Goal: Task Accomplishment & Management: Complete application form

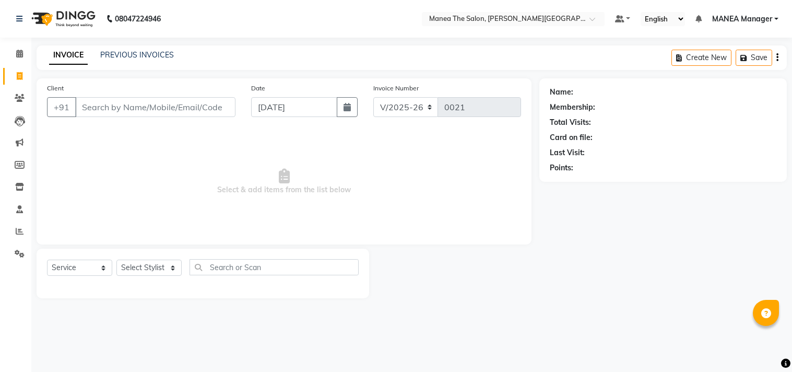
select select "8903"
select select "service"
click at [170, 269] on select "Select Stylist [PERSON_NAME] Manager [PERSON_NAME] [PERSON_NAME] NO STYLIST [PE…" at bounding box center [148, 268] width 65 height 16
select select "90109"
click at [116, 260] on select "Select Stylist [PERSON_NAME] Manager [PERSON_NAME] [PERSON_NAME] NO STYLIST [PE…" at bounding box center [148, 268] width 65 height 16
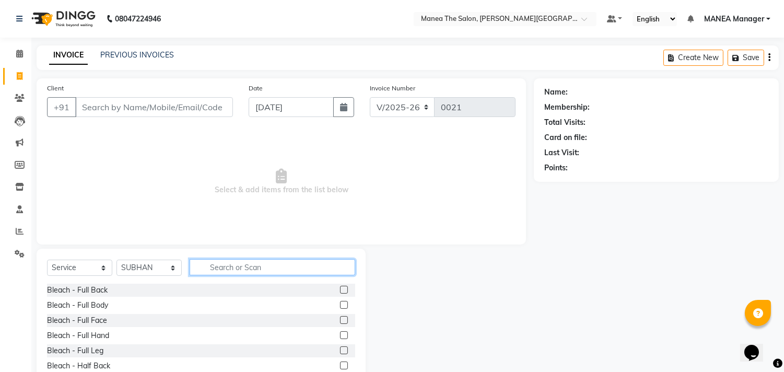
click at [238, 268] on input "text" at bounding box center [273, 267] width 166 height 16
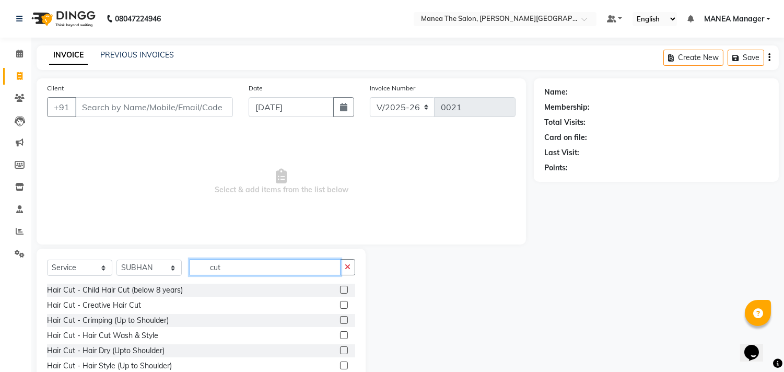
type input "cut"
click at [340, 304] on label at bounding box center [344, 305] width 8 height 8
click at [340, 304] on input "checkbox" at bounding box center [343, 305] width 7 height 7
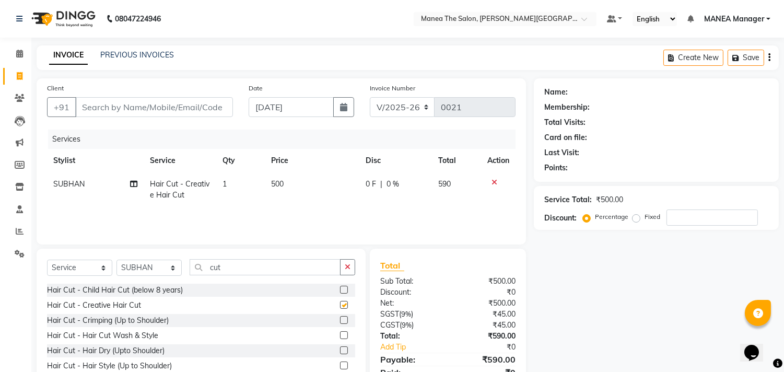
checkbox input "false"
click at [290, 180] on td "500" at bounding box center [312, 189] width 95 height 34
select select "90109"
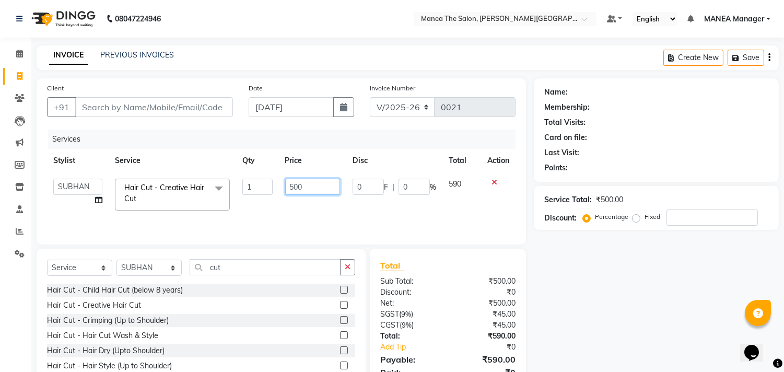
click at [306, 185] on input "500" at bounding box center [312, 187] width 55 height 16
type input "5"
type input "300"
click at [340, 289] on label at bounding box center [344, 290] width 8 height 8
click at [340, 289] on input "checkbox" at bounding box center [343, 290] width 7 height 7
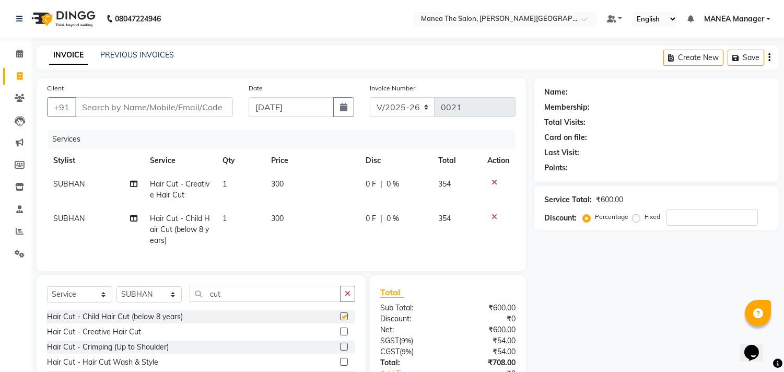
checkbox input "false"
click at [496, 218] on icon at bounding box center [494, 216] width 6 height 7
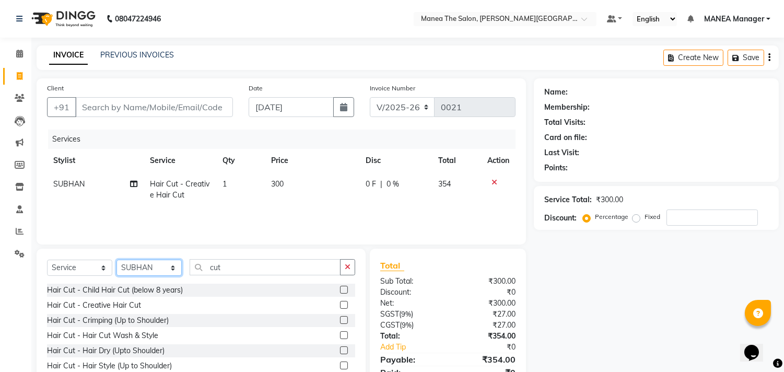
click at [174, 266] on select "Select Stylist [PERSON_NAME] Manager [PERSON_NAME] [PERSON_NAME] NO STYLIST [PE…" at bounding box center [148, 268] width 65 height 16
select select "90108"
click at [116, 260] on select "Select Stylist [PERSON_NAME] Manager [PERSON_NAME] [PERSON_NAME] NO STYLIST [PE…" at bounding box center [148, 268] width 65 height 16
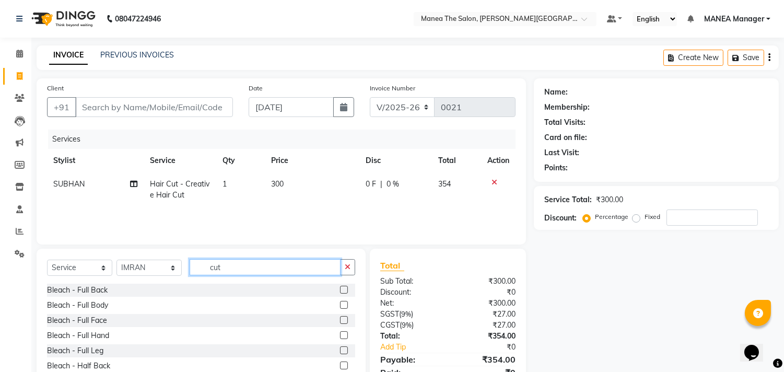
click at [226, 269] on input "cut" at bounding box center [265, 267] width 151 height 16
type input "c"
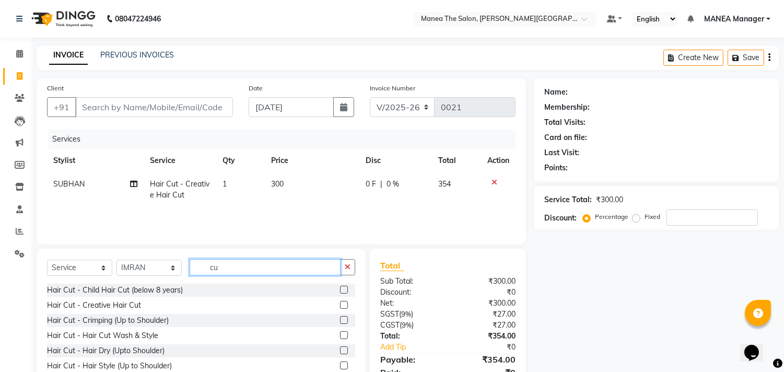
type input "cut"
click at [340, 287] on label at bounding box center [344, 290] width 8 height 8
click at [340, 287] on input "checkbox" at bounding box center [343, 290] width 7 height 7
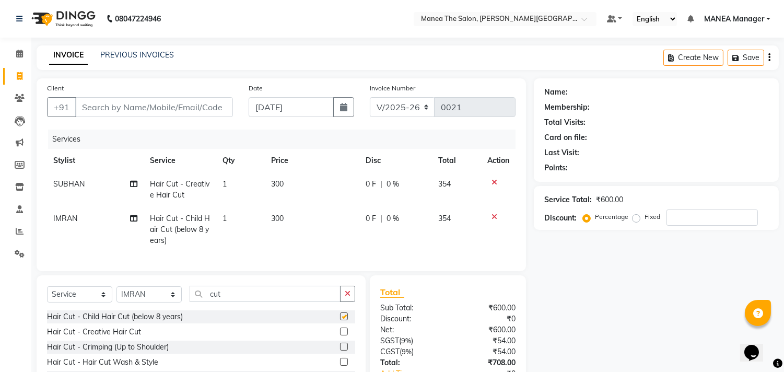
checkbox input "false"
click at [292, 220] on td "300" at bounding box center [312, 229] width 95 height 45
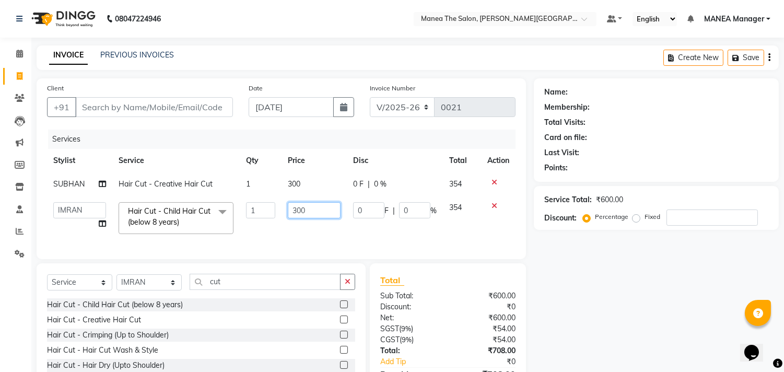
click at [307, 209] on input "300" at bounding box center [314, 210] width 53 height 16
type input "3"
type input "200"
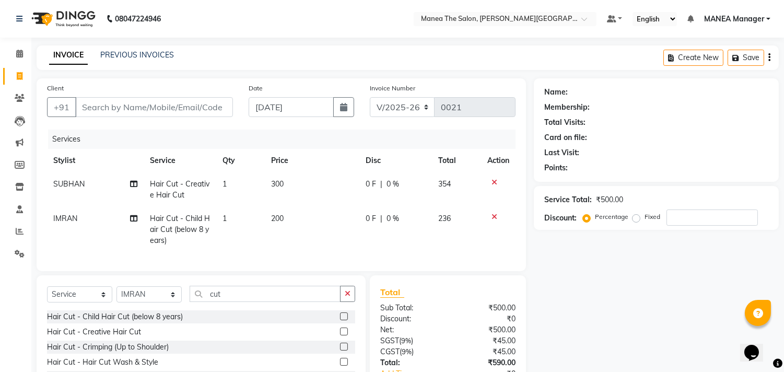
click at [624, 326] on div "Name: Membership: Total Visits: Card on file: Last Visit: Points: Service Total…" at bounding box center [660, 253] width 253 height 351
click at [175, 301] on select "Select Stylist [PERSON_NAME] Manager [PERSON_NAME] [PERSON_NAME] NO STYLIST [PE…" at bounding box center [148, 294] width 65 height 16
select select "90109"
click at [116, 295] on select "Select Stylist [PERSON_NAME] Manager [PERSON_NAME] [PERSON_NAME] NO STYLIST [PE…" at bounding box center [148, 294] width 65 height 16
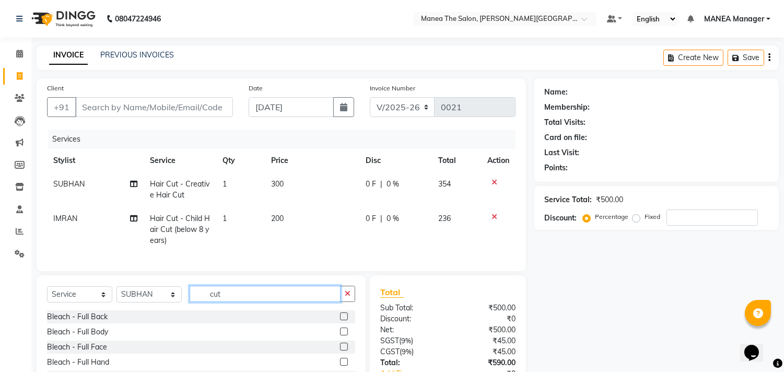
click at [238, 298] on input "cut" at bounding box center [265, 294] width 151 height 16
type input "c"
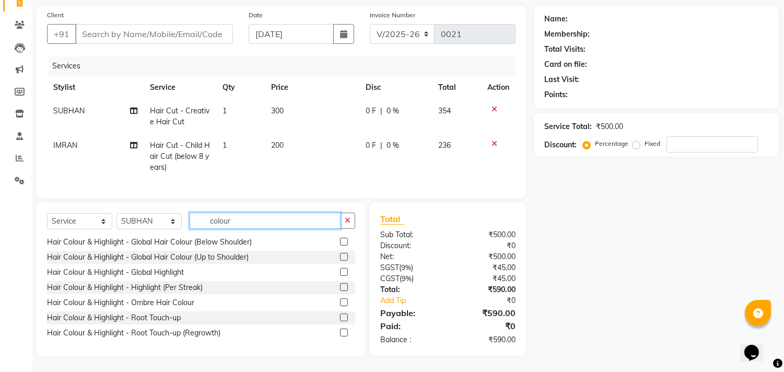
scroll to position [81, 0]
type input "colour"
click at [340, 315] on label at bounding box center [344, 317] width 8 height 8
click at [340, 315] on input "checkbox" at bounding box center [343, 317] width 7 height 7
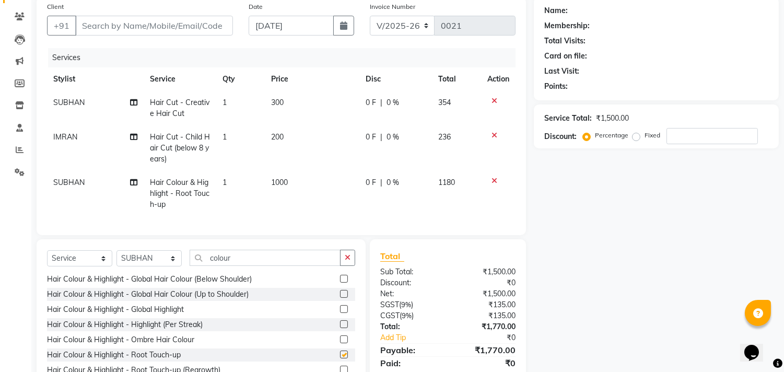
checkbox input "false"
click at [294, 182] on td "1000" at bounding box center [312, 193] width 95 height 45
select select "90109"
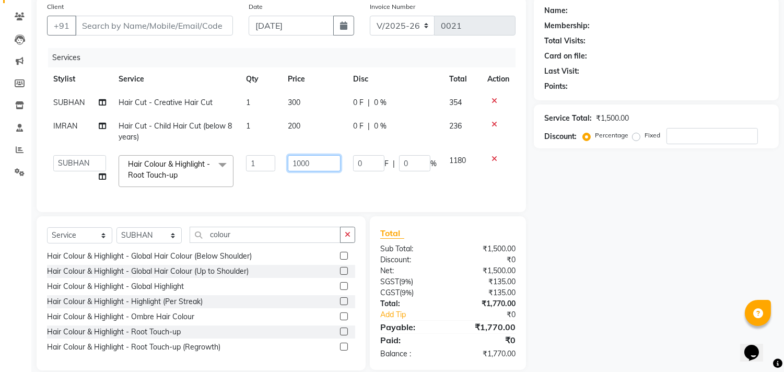
click at [315, 160] on input "1000" at bounding box center [314, 163] width 53 height 16
type input "1"
type input "800"
click at [700, 246] on div "Name: Membership: Total Visits: Card on file: Last Visit: Points: Service Total…" at bounding box center [660, 183] width 253 height 373
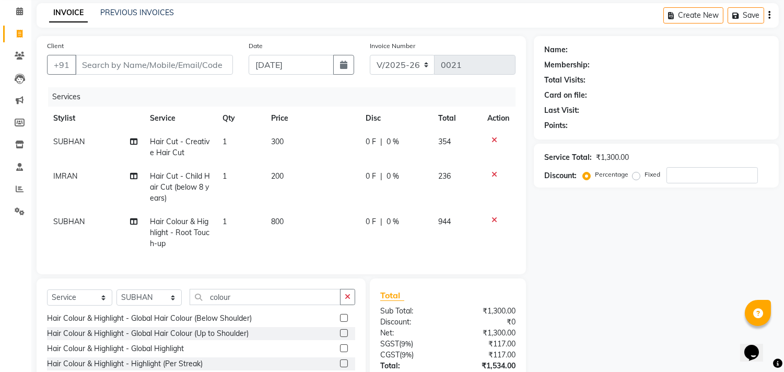
scroll to position [0, 0]
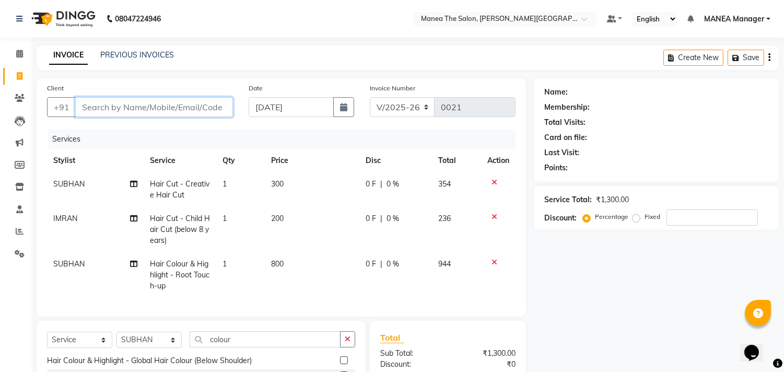
click at [101, 105] on input "Client" at bounding box center [154, 107] width 158 height 20
type input "9"
type input "0"
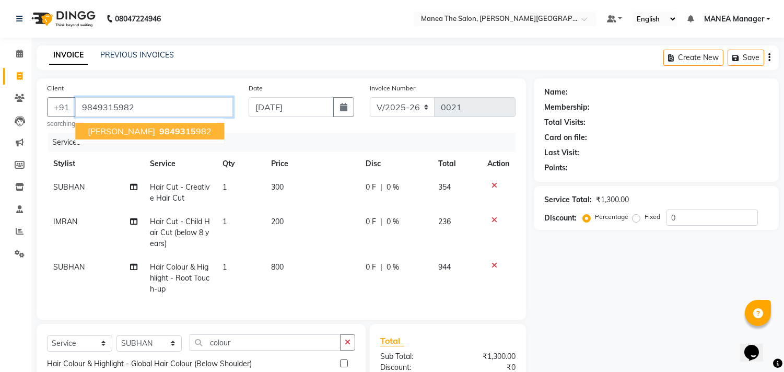
type input "9849315982"
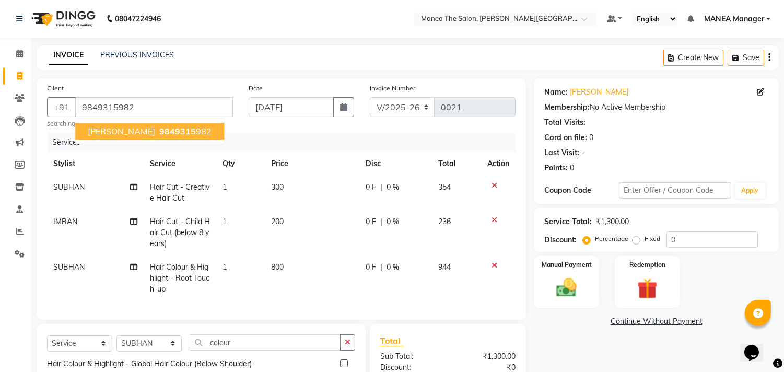
click at [115, 128] on span "Chakravarthi" at bounding box center [121, 131] width 67 height 10
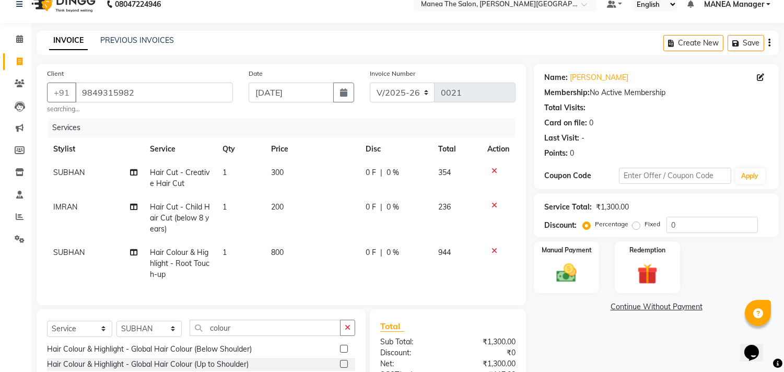
scroll to position [14, 0]
click at [565, 275] on img at bounding box center [566, 274] width 34 height 25
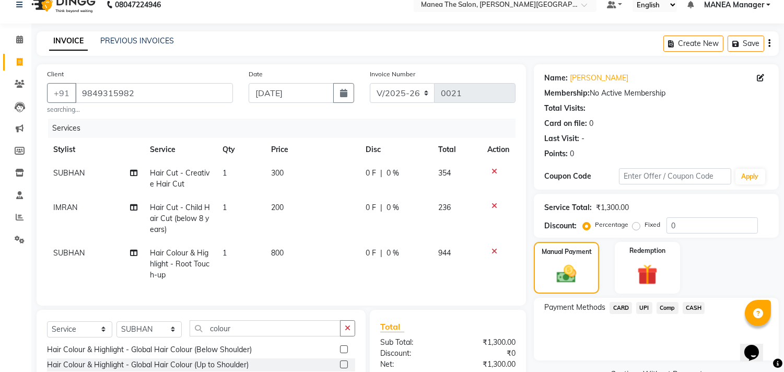
click at [643, 306] on span "UPI" at bounding box center [644, 308] width 16 height 12
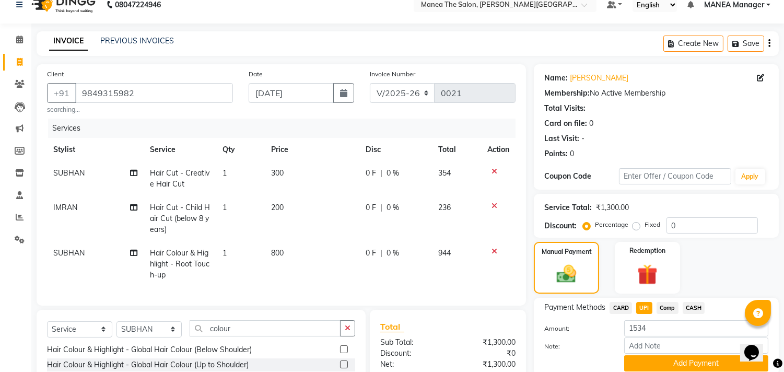
scroll to position [72, 0]
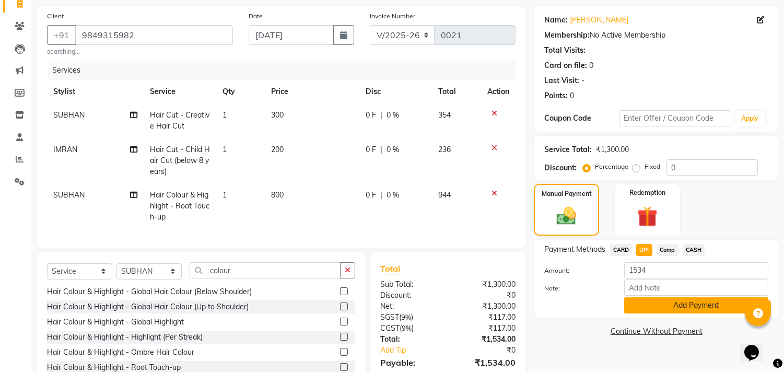
click at [696, 303] on button "Add Payment" at bounding box center [696, 305] width 144 height 16
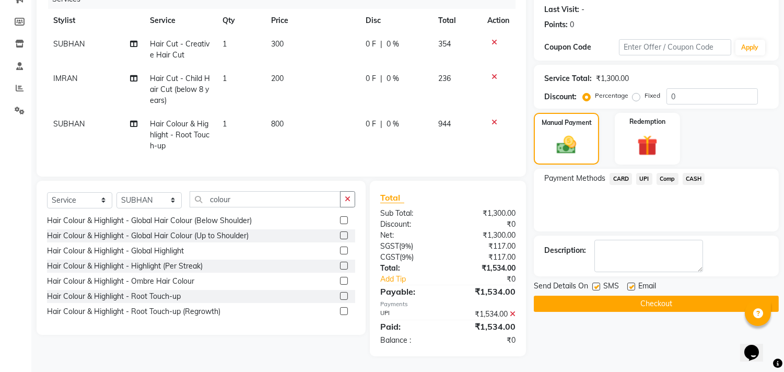
scroll to position [152, 0]
click at [661, 296] on button "Checkout" at bounding box center [656, 304] width 245 height 16
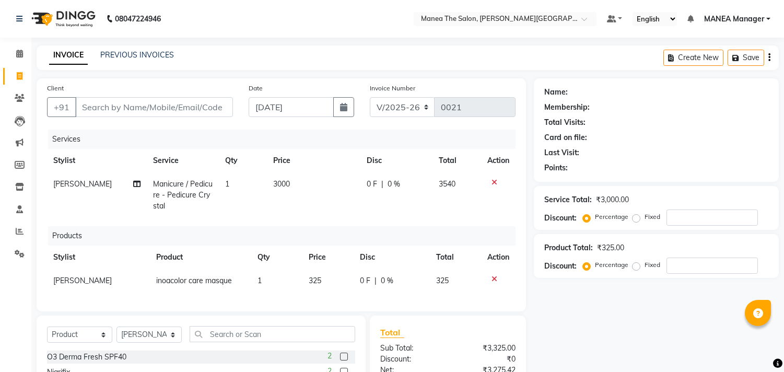
select select "8903"
select select "product"
select select "90106"
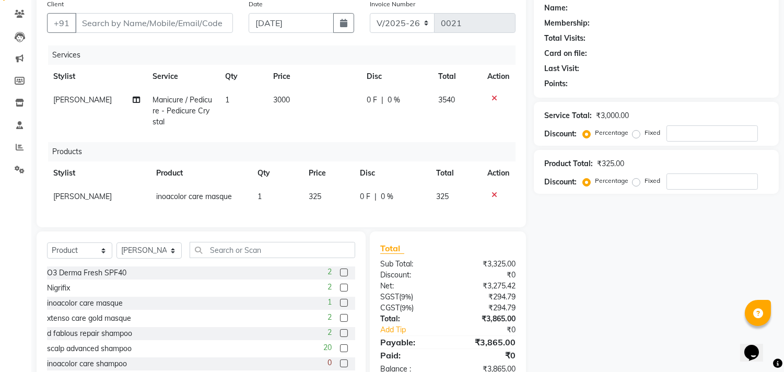
scroll to position [104, 0]
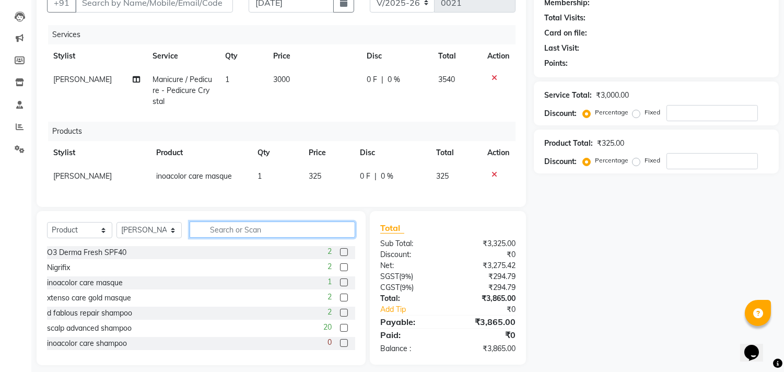
click at [268, 235] on input "text" at bounding box center [273, 229] width 166 height 16
click at [233, 238] on input "text" at bounding box center [273, 229] width 166 height 16
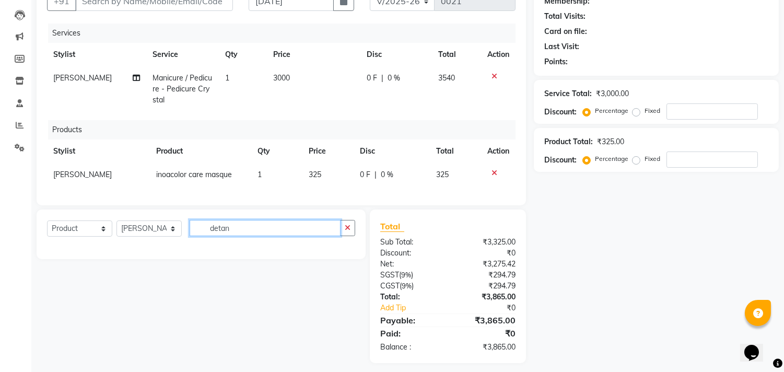
scroll to position [116, 0]
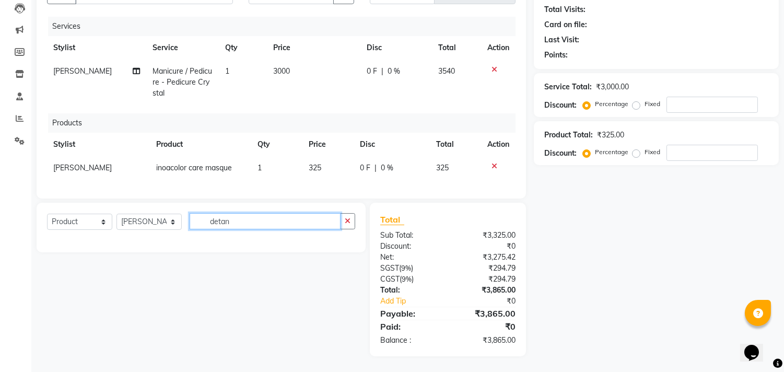
click at [238, 227] on input "detan" at bounding box center [265, 221] width 151 height 16
type input "d"
click at [208, 279] on div "Select Service Product Membership Package Voucher Prepaid Gift Card Select Styl…" at bounding box center [197, 280] width 337 height 154
click at [198, 220] on input "bleech" at bounding box center [265, 221] width 151 height 16
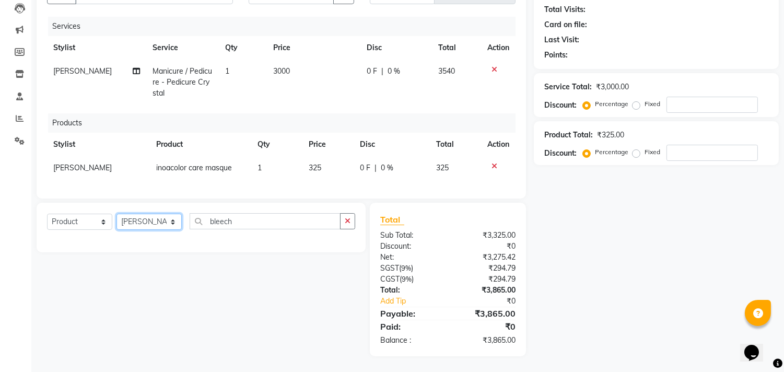
click at [174, 222] on select "Select Stylist [PERSON_NAME] Manager [PERSON_NAME] [PERSON_NAME] NO STYLIST [PE…" at bounding box center [148, 222] width 65 height 16
click at [116, 214] on select "Select Stylist [PERSON_NAME] Manager [PERSON_NAME] [PERSON_NAME] NO STYLIST [PE…" at bounding box center [148, 222] width 65 height 16
click at [242, 222] on input "bleech" at bounding box center [265, 221] width 151 height 16
type input "b"
click at [238, 220] on input "bleech" at bounding box center [265, 221] width 151 height 16
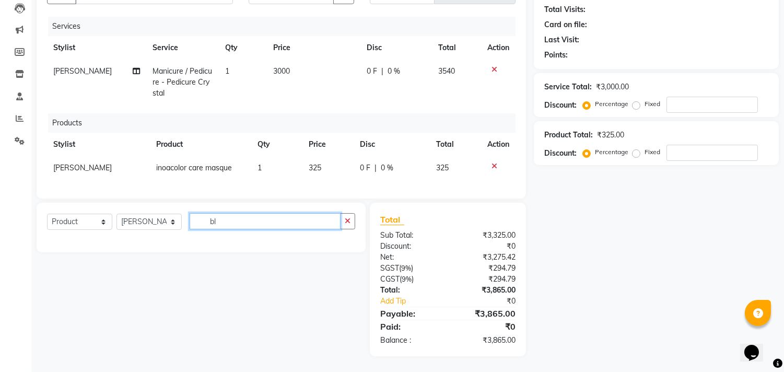
type input "b"
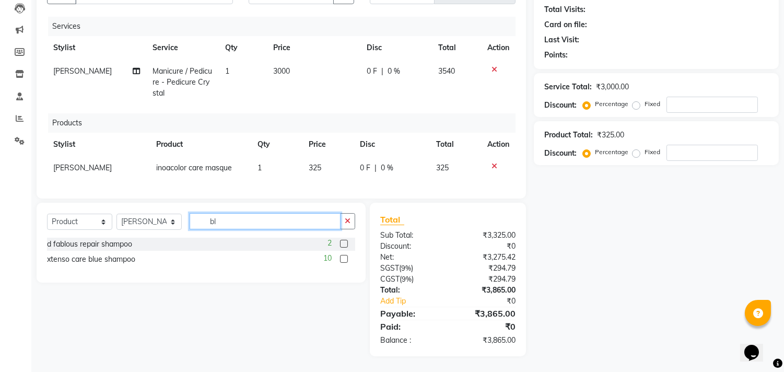
type input "bl"
click at [98, 225] on select "Select Service Product Membership Package Voucher Prepaid Gift Card" at bounding box center [79, 222] width 65 height 16
select select "service"
click at [47, 214] on select "Select Service Product Membership Package Voucher Prepaid Gift Card" at bounding box center [79, 222] width 65 height 16
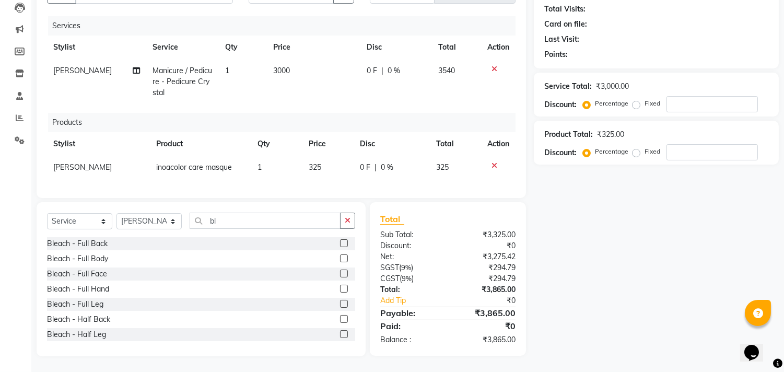
click at [107, 270] on div "Bleach - Full Face" at bounding box center [201, 273] width 308 height 13
click at [340, 269] on div at bounding box center [347, 273] width 15 height 13
click at [330, 272] on div "Bleach - Full Face" at bounding box center [201, 273] width 308 height 13
click at [323, 271] on div "Bleach - Full Face" at bounding box center [201, 273] width 308 height 13
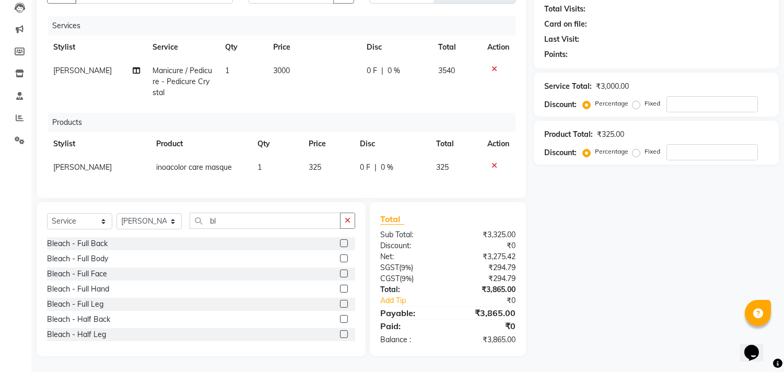
click at [109, 275] on div "Bleach - Full Face" at bounding box center [201, 273] width 308 height 13
click at [219, 225] on input "bl" at bounding box center [265, 221] width 151 height 16
type input "b"
click at [108, 256] on div "Bleach - Full Body" at bounding box center [201, 258] width 308 height 13
click at [103, 274] on div "Bleach - Full Face" at bounding box center [77, 273] width 60 height 11
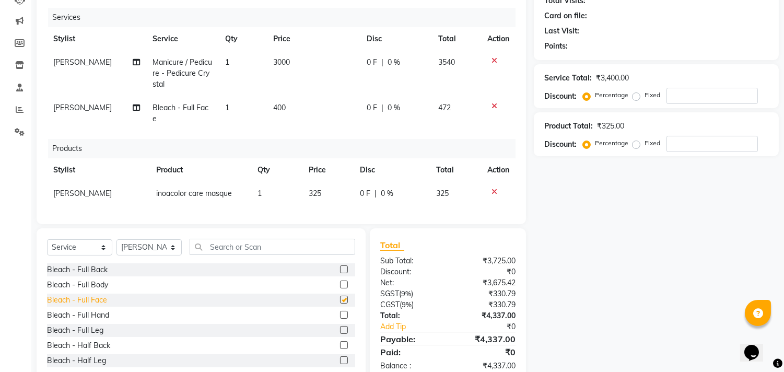
checkbox input "false"
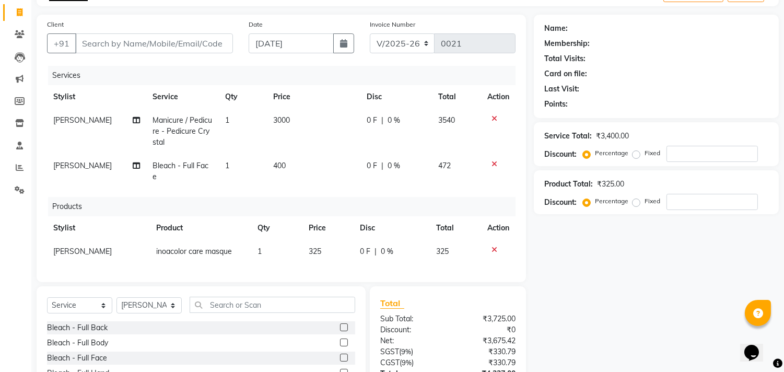
click at [290, 159] on td "400" at bounding box center [313, 171] width 93 height 34
select select "90106"
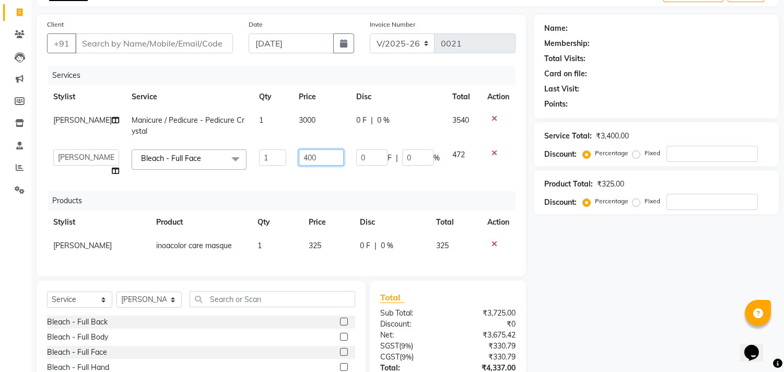
click at [308, 158] on input "400" at bounding box center [321, 157] width 45 height 16
type input "4"
type input "1000"
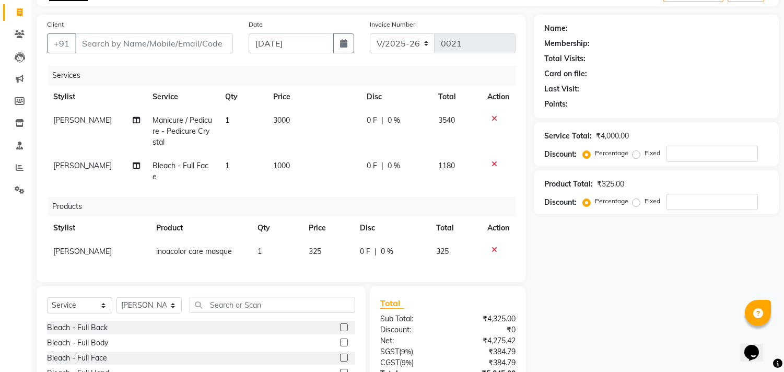
click at [586, 289] on div "Name: Membership: Total Visits: Card on file: Last Visit: Points: Service Total…" at bounding box center [660, 228] width 253 height 426
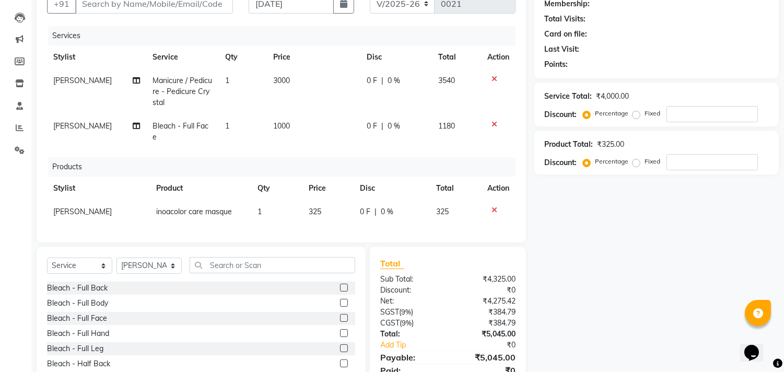
scroll to position [145, 0]
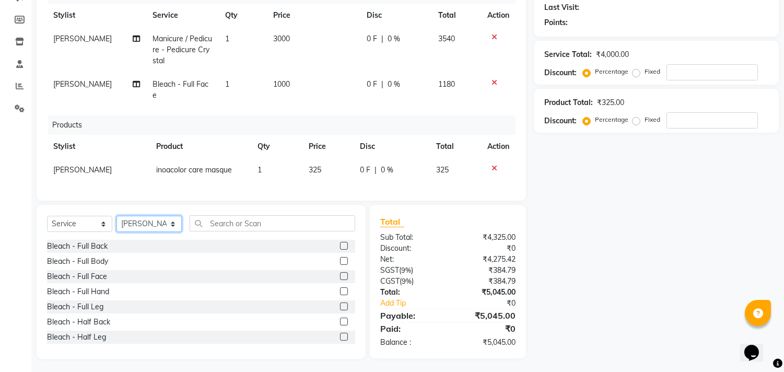
click at [172, 220] on select "Select Stylist [PERSON_NAME] Manager [PERSON_NAME] [PERSON_NAME] NO STYLIST [PE…" at bounding box center [148, 224] width 65 height 16
click at [116, 216] on select "Select Stylist [PERSON_NAME] Manager [PERSON_NAME] [PERSON_NAME] NO STYLIST [PE…" at bounding box center [148, 224] width 65 height 16
click at [224, 218] on input "text" at bounding box center [273, 223] width 166 height 16
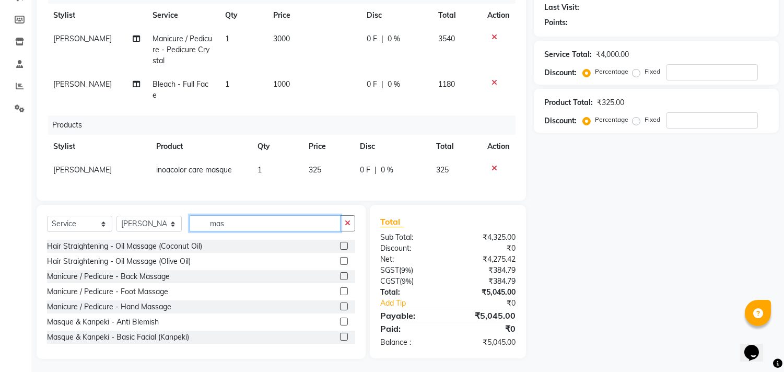
type input "mas"
click at [340, 319] on label at bounding box center [344, 322] width 8 height 8
click at [340, 319] on input "checkbox" at bounding box center [343, 322] width 7 height 7
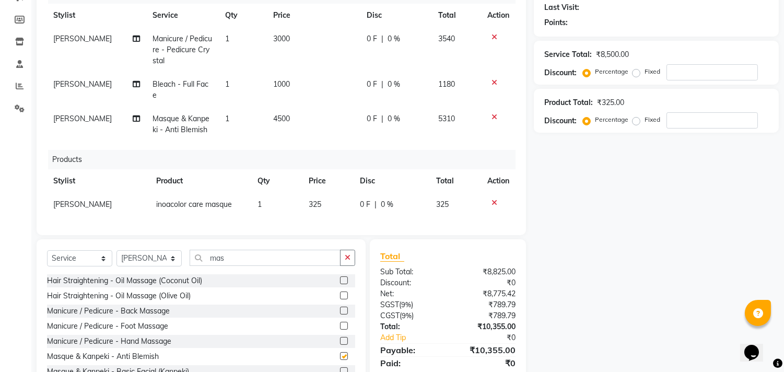
checkbox input "false"
click at [296, 107] on td "4500" at bounding box center [313, 124] width 93 height 34
select select "90106"
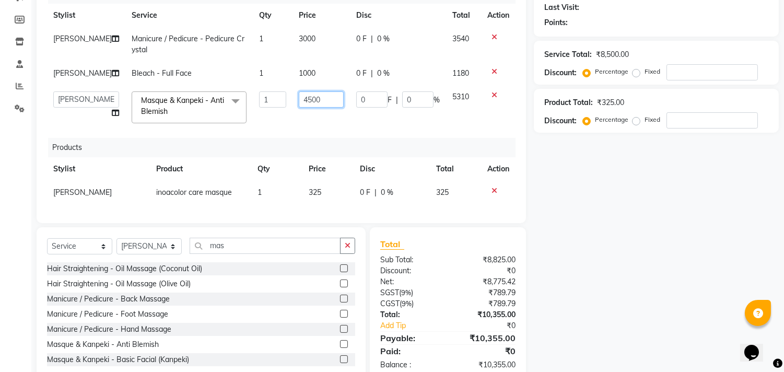
click at [315, 93] on input "4500" at bounding box center [321, 99] width 45 height 16
type input "4"
type input "800"
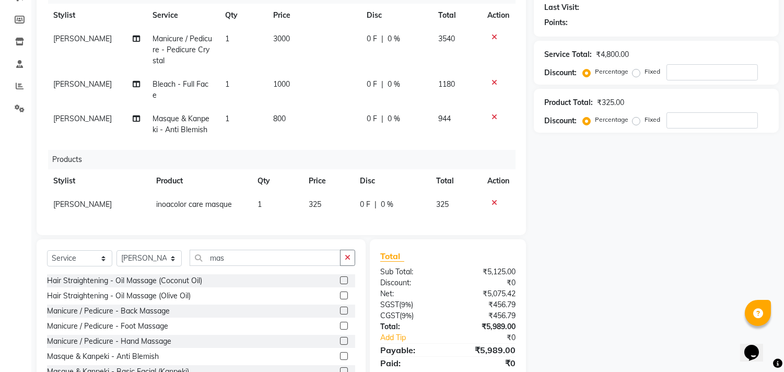
click at [625, 233] on div "Name: Membership: Total Visits: Card on file: Last Visit: Points: Service Total…" at bounding box center [660, 163] width 253 height 460
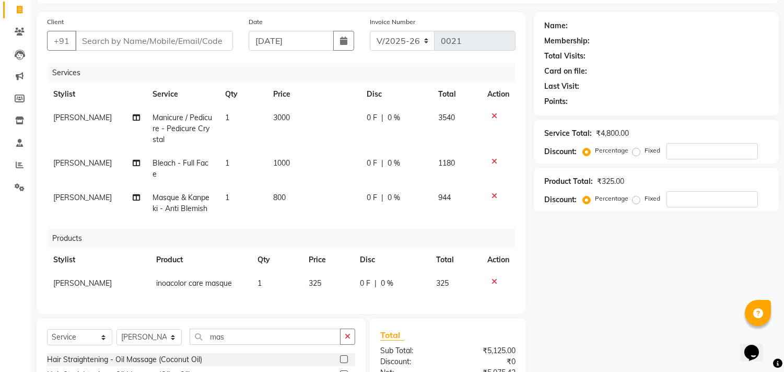
scroll to position [64, 0]
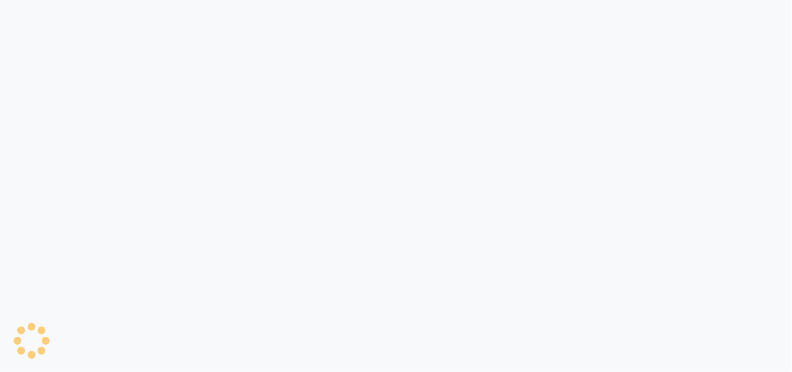
select select "8903"
select select "service"
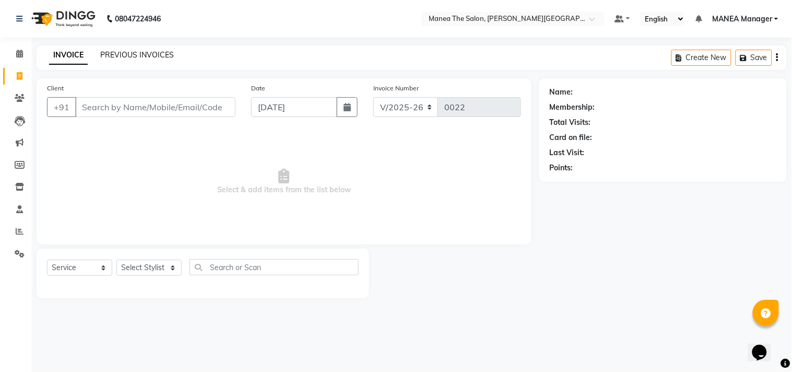
click at [130, 51] on link "PREVIOUS INVOICES" at bounding box center [137, 54] width 74 height 9
